Goal: Obtain resource: Download file/media

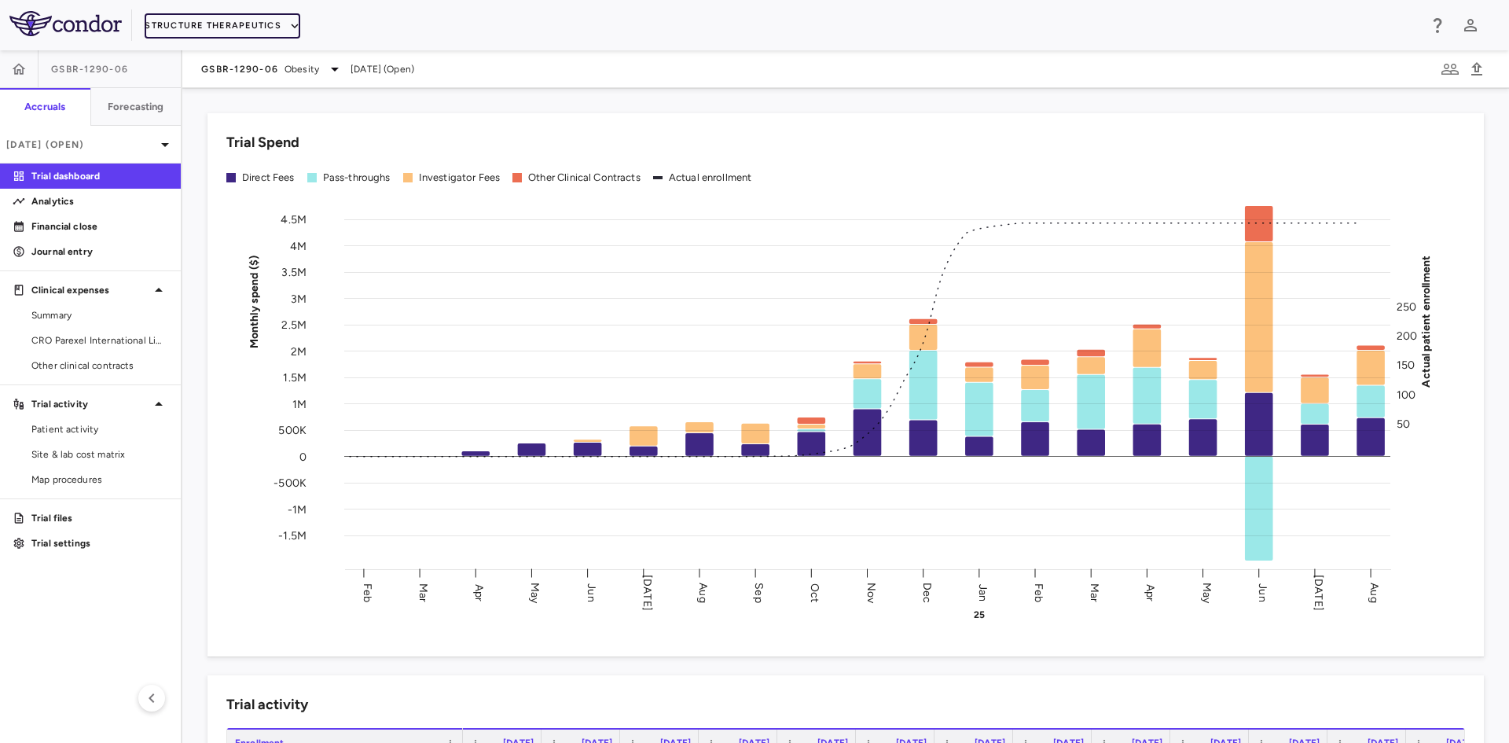
click at [222, 19] on button "Structure Therapeutics" at bounding box center [223, 25] width 156 height 25
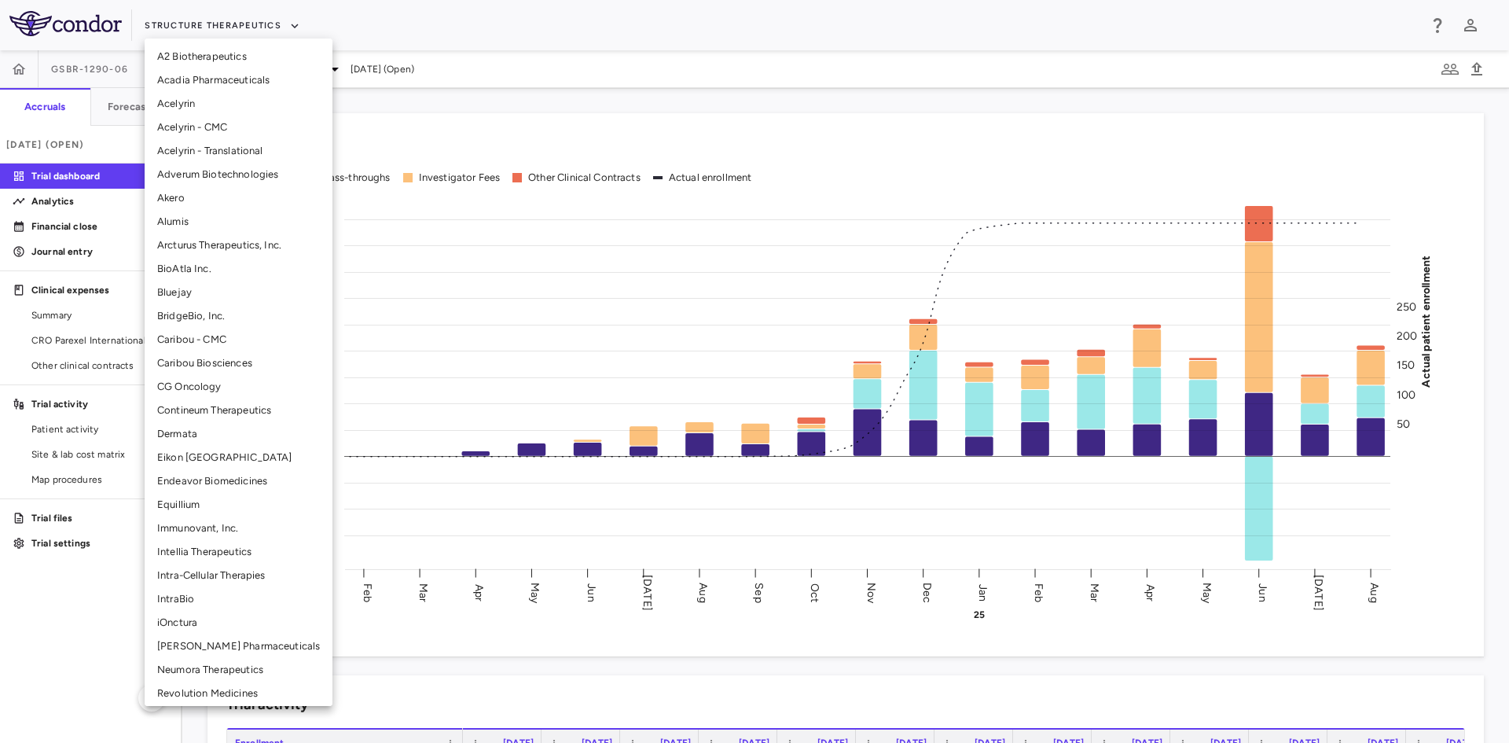
click at [201, 313] on li "BridgeBio, Inc." at bounding box center [239, 316] width 188 height 24
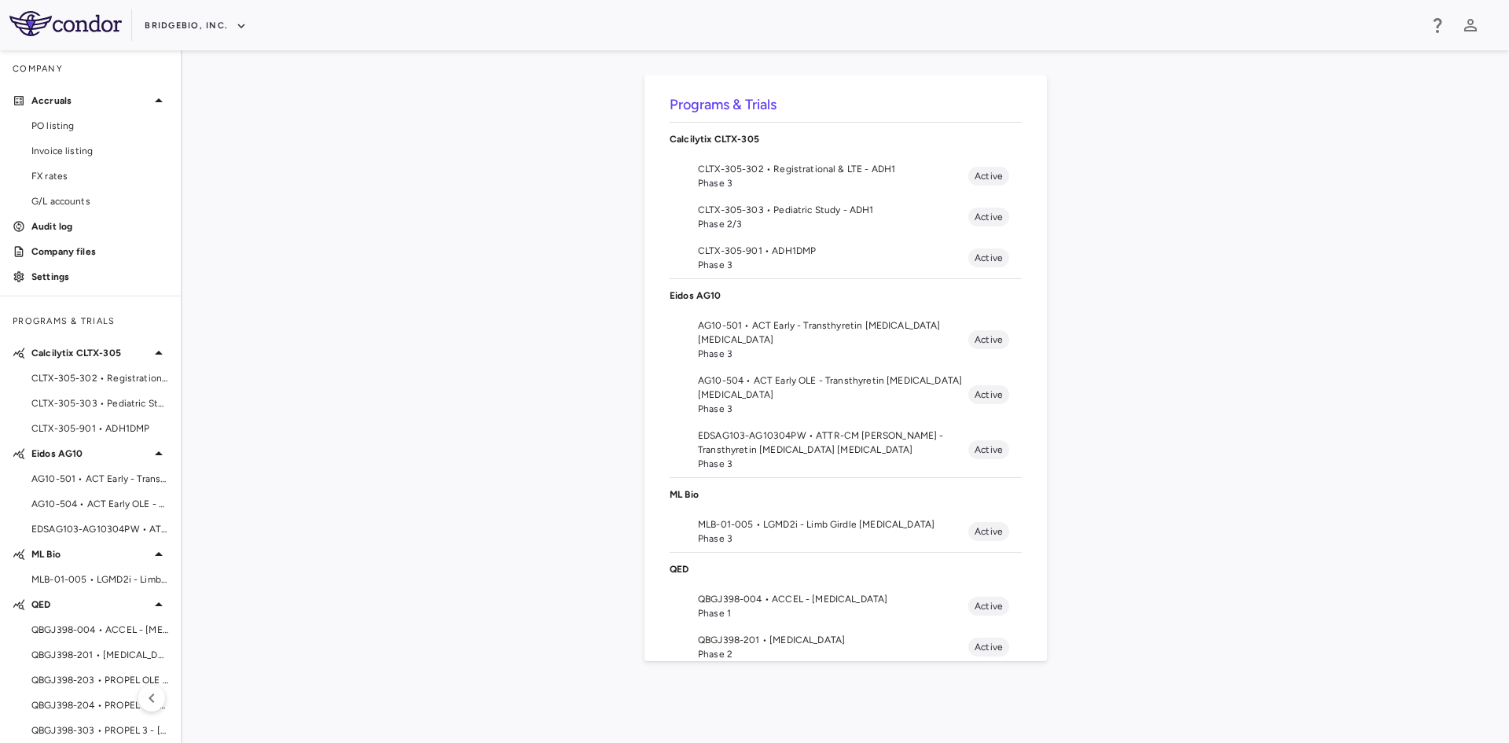
click at [108, 381] on span "CLTX-305-302 • Registrational & LTE - ADH1" at bounding box center [99, 378] width 137 height 14
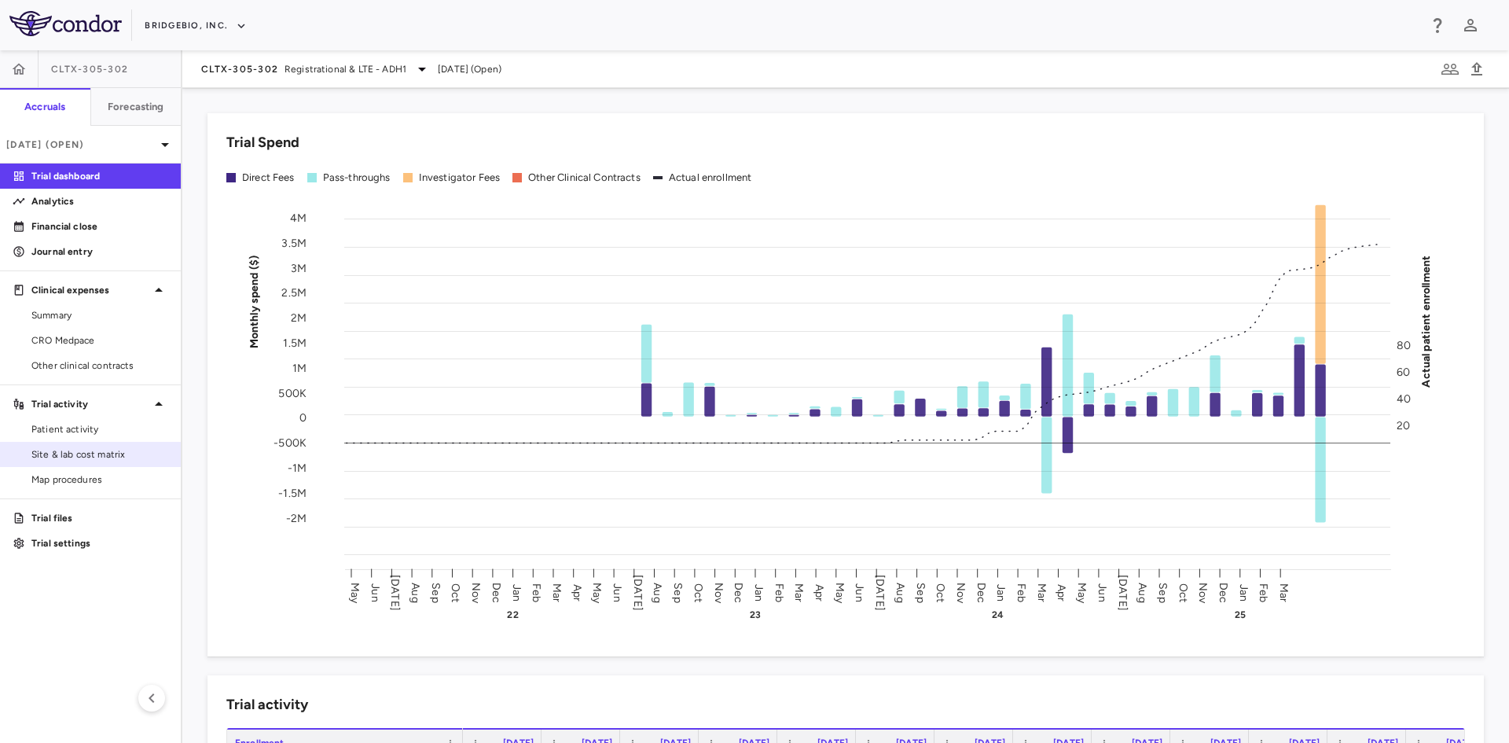
click at [105, 455] on span "Site & lab cost matrix" at bounding box center [99, 454] width 137 height 14
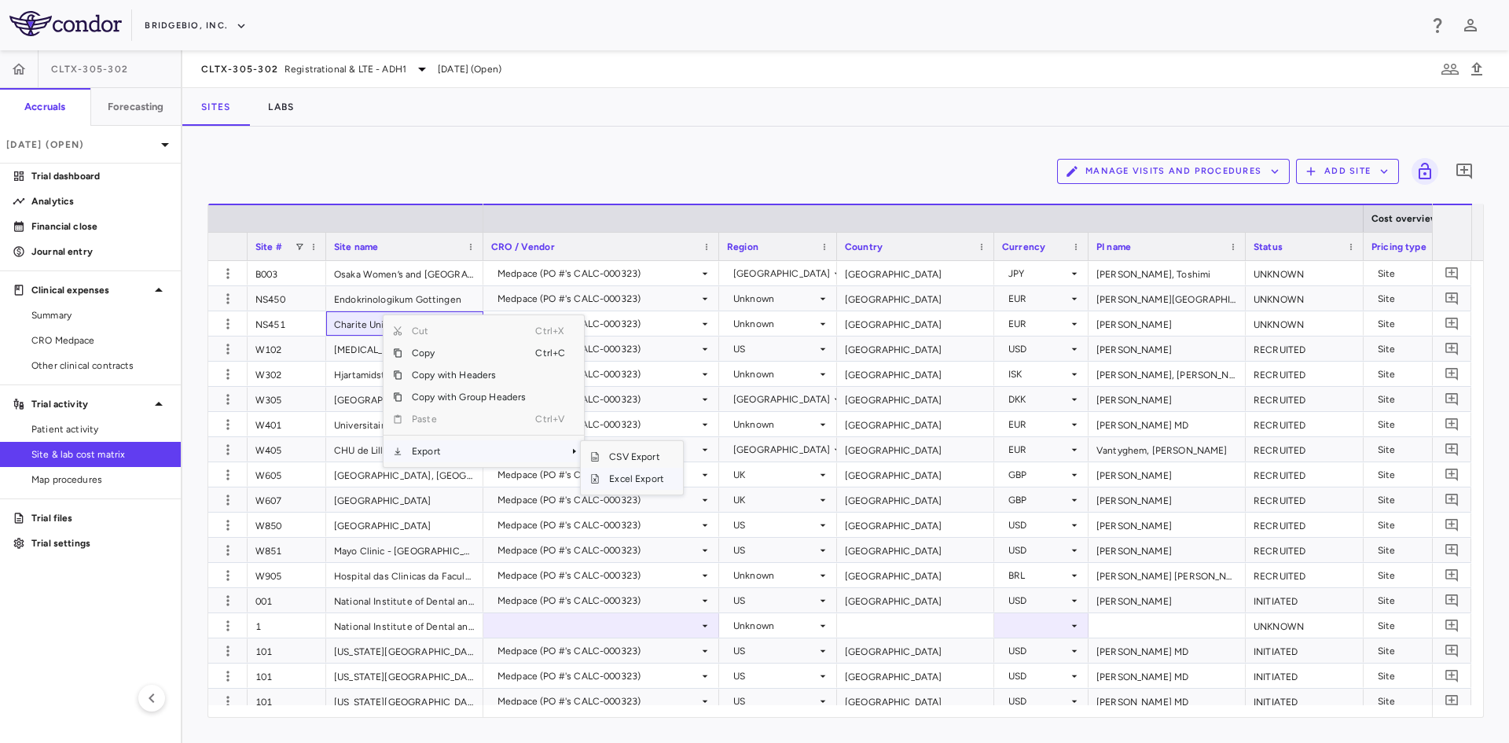
click at [626, 482] on span "Excel Export" at bounding box center [637, 479] width 74 height 22
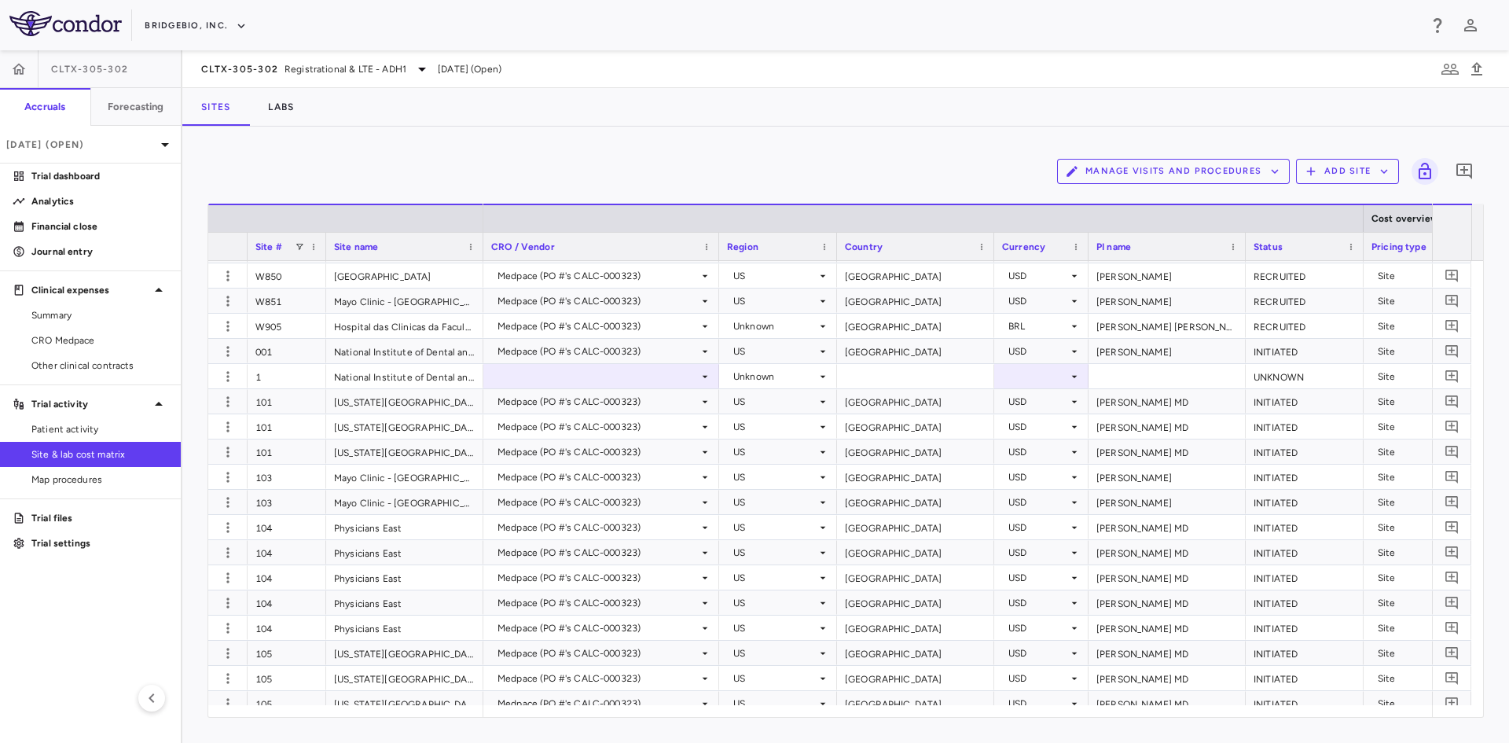
scroll to position [393, 0]
